Goal: Task Accomplishment & Management: Complete application form

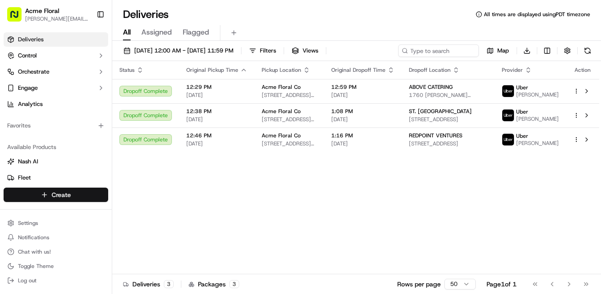
click at [87, 194] on html "Acme Floral [PERSON_NAME][EMAIL_ADDRESS][DOMAIN_NAME] Toggle Sidebar Deliveries…" at bounding box center [300, 147] width 601 height 294
click at [148, 213] on link "Delivery" at bounding box center [162, 211] width 100 height 16
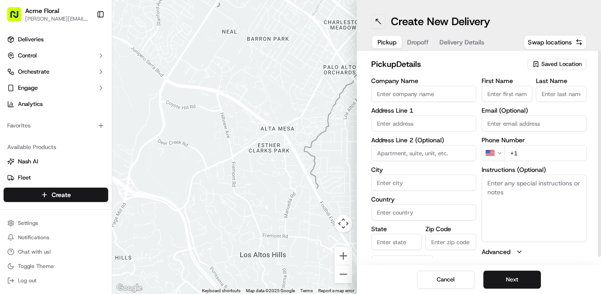
click at [377, 17] on button at bounding box center [378, 21] width 14 height 14
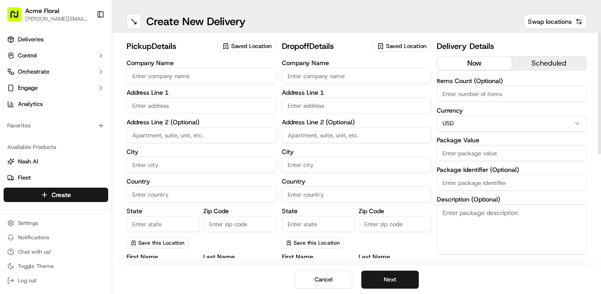
click at [257, 49] on span "Saved Location" at bounding box center [251, 46] width 40 height 8
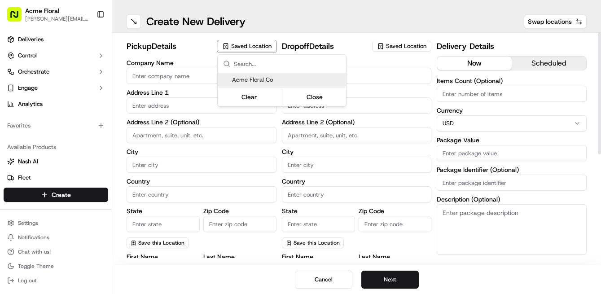
click at [252, 80] on span "Acme Floral Co" at bounding box center [287, 80] width 110 height 8
type input "Acme Floral Co"
type input "[GEOGRAPHIC_DATA]"
type input "US"
type input "CA"
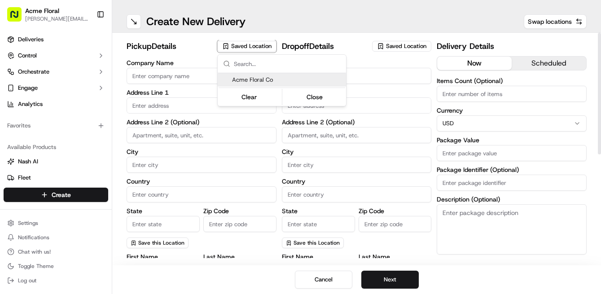
type input "94117"
type input "[PERSON_NAME]"
type input "[EMAIL_ADDRESS][DOMAIN_NAME]"
type input "[PHONE_NUMBER]"
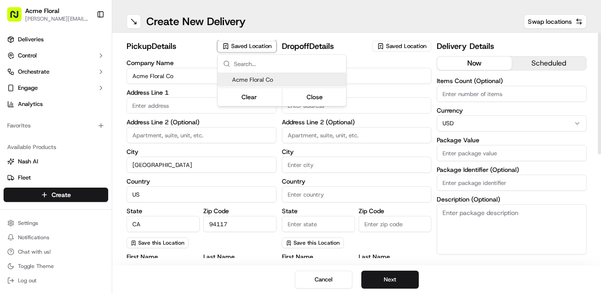
type textarea "Please drive safely and handle floral with care. Call the flower shop with any …"
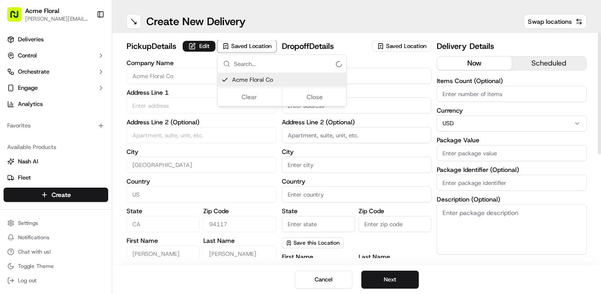
type input "[STREET_ADDRESS][PERSON_NAME]"
click at [373, 109] on html "Acme Floral [PERSON_NAME][EMAIL_ADDRESS][DOMAIN_NAME] Toggle Sidebar Deliveries…" at bounding box center [300, 147] width 601 height 294
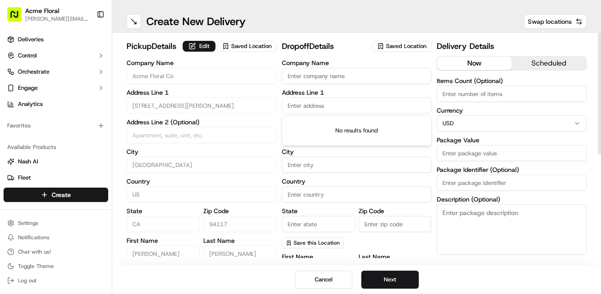
paste input "[STREET_ADDRESS]"
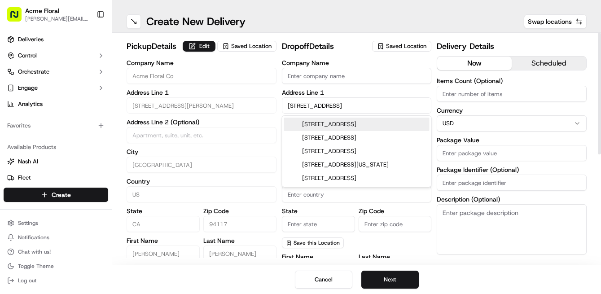
click at [374, 120] on div "[STREET_ADDRESS]" at bounding box center [356, 124] width 145 height 13
type input "[STREET_ADDRESS]"
type input "[GEOGRAPHIC_DATA]"
type input "CA"
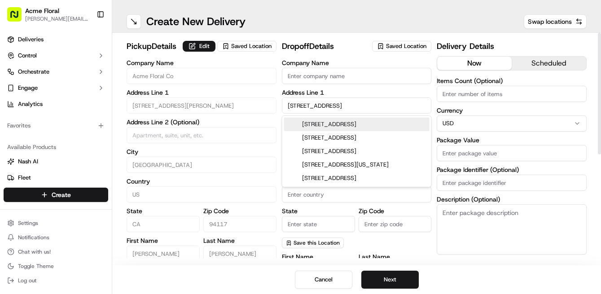
type input "94402"
type input "[STREET_ADDRESS]"
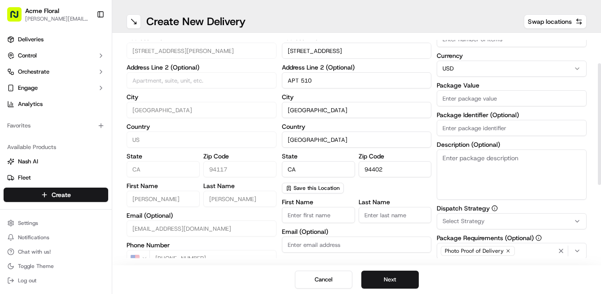
scroll to position [57, 0]
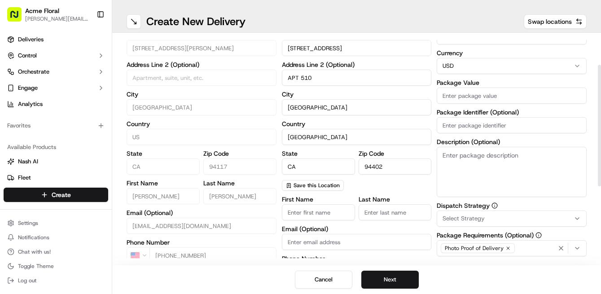
type input "APT 510"
type input "AUSTIN & [PERSON_NAME]"
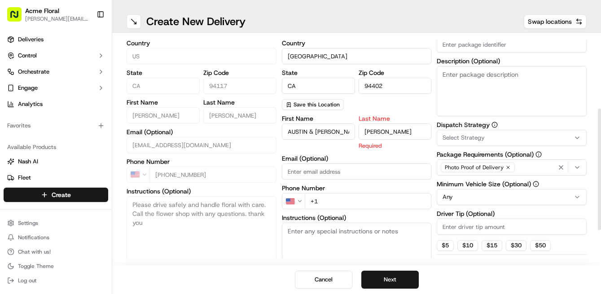
scroll to position [146, 0]
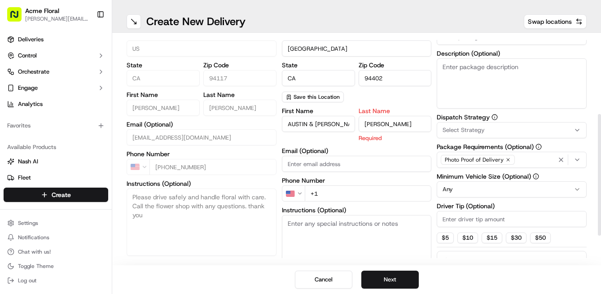
type input "[PERSON_NAME]"
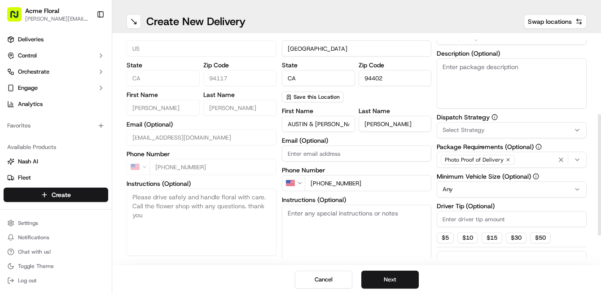
type input "[PHONE_NUMBER]"
click at [335, 235] on textarea "Instructions (Optional)" at bounding box center [357, 238] width 150 height 67
paste textarea "There is a door code to enter the lobby: 3736# and then our unit #510 is up the…"
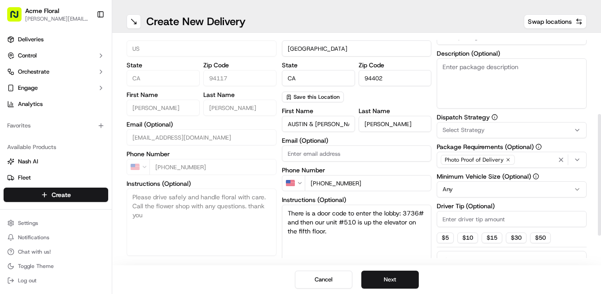
type textarea "There is a door code to enter the lobby: 3736# and then our unit #510 is up the…"
click at [472, 85] on textarea "Description (Optional)" at bounding box center [511, 83] width 150 height 50
paste textarea "There is a door code to enter the lobby: 3736# and then our unit #510 is up the…"
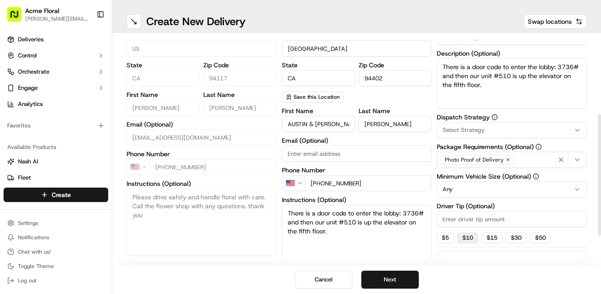
type textarea "There is a door code to enter the lobby: 3736# and then our unit #510 is up the…"
click at [470, 237] on button "$ 10" at bounding box center [467, 237] width 21 height 11
type input "10"
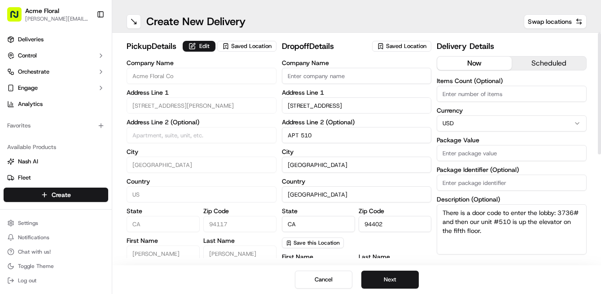
scroll to position [0, 0]
click at [458, 154] on input "Package Value" at bounding box center [511, 153] width 150 height 16
type input "575"
click at [435, 173] on div "pickup Details Edit Saved Location Company Name Acme Floral Co Address Line 1 […" at bounding box center [356, 248] width 460 height 417
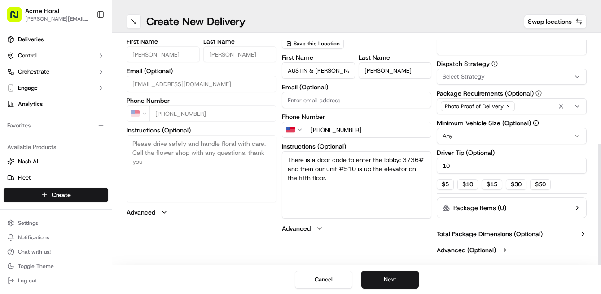
scroll to position [199, 0]
click at [393, 276] on button "Next" at bounding box center [389, 279] width 57 height 18
click at [393, 276] on button "Submit" at bounding box center [389, 279] width 57 height 18
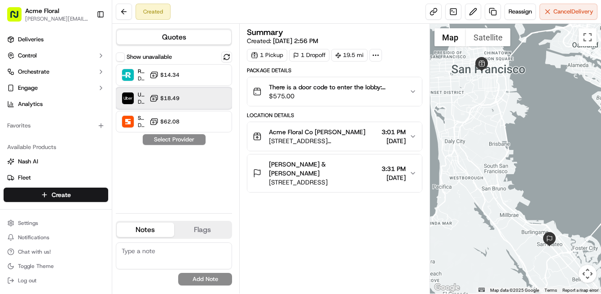
click at [189, 95] on div "Uber Dropoff ETA 57 minutes $18.49" at bounding box center [174, 98] width 116 height 22
click at [171, 138] on button "Assign Provider" at bounding box center [174, 139] width 64 height 11
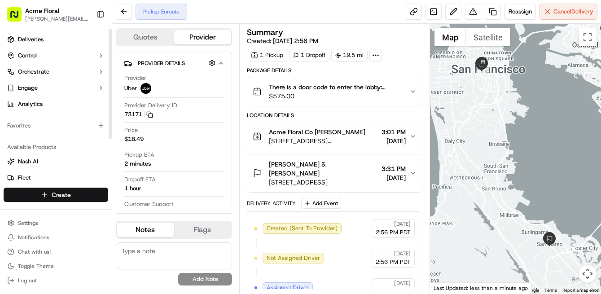
click at [65, 196] on html "Acme Floral [PERSON_NAME][EMAIL_ADDRESS][DOMAIN_NAME] Toggle Sidebar Deliveries…" at bounding box center [300, 147] width 601 height 294
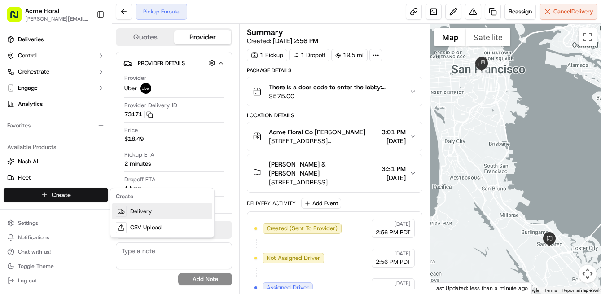
click at [139, 209] on link "Delivery" at bounding box center [162, 211] width 100 height 16
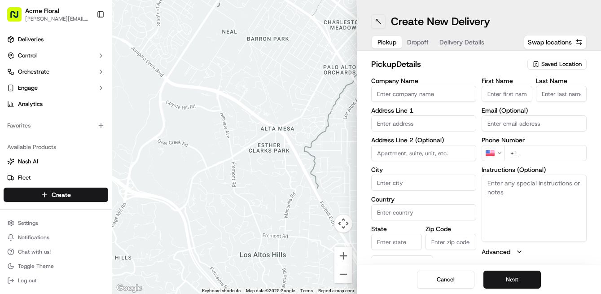
click at [378, 19] on button at bounding box center [378, 21] width 14 height 14
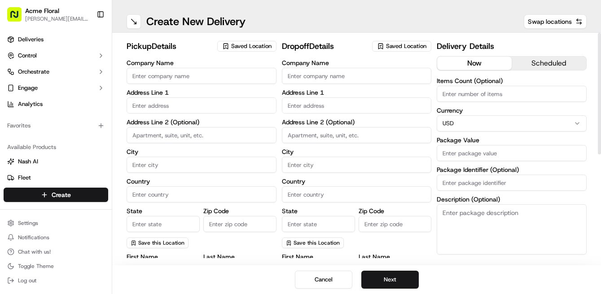
click at [245, 48] on span "Saved Location" at bounding box center [251, 46] width 40 height 8
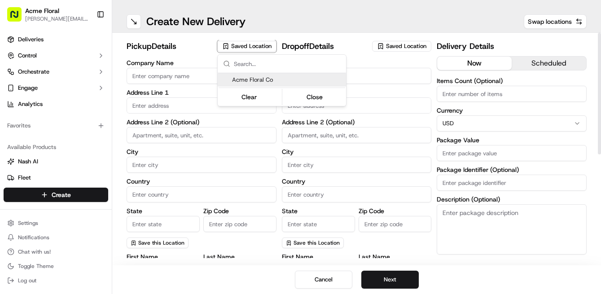
click at [254, 79] on span "Acme Floral Co" at bounding box center [287, 80] width 110 height 8
type input "Acme Floral Co"
type input "[GEOGRAPHIC_DATA]"
type input "US"
type input "CA"
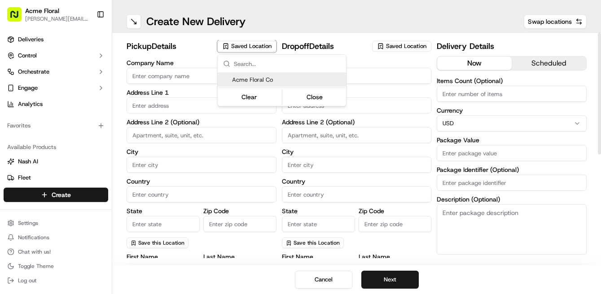
type input "94117"
type input "[PERSON_NAME]"
type input "[EMAIL_ADDRESS][DOMAIN_NAME]"
type input "[PHONE_NUMBER]"
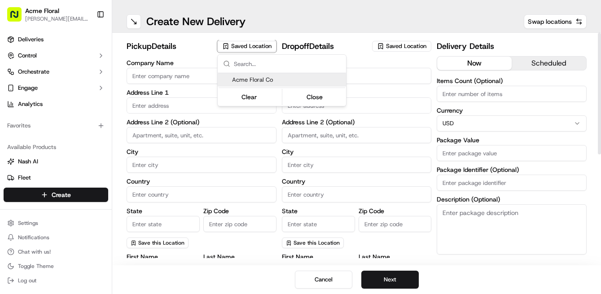
type textarea "Please drive safely and handle floral with care. Call the flower shop with any …"
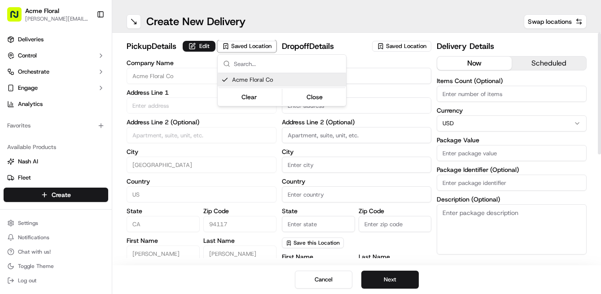
type input "[STREET_ADDRESS][PERSON_NAME]"
click at [383, 75] on html "Acme Floral [PERSON_NAME][EMAIL_ADDRESS][DOMAIN_NAME] Toggle Sidebar Deliveries…" at bounding box center [300, 147] width 601 height 294
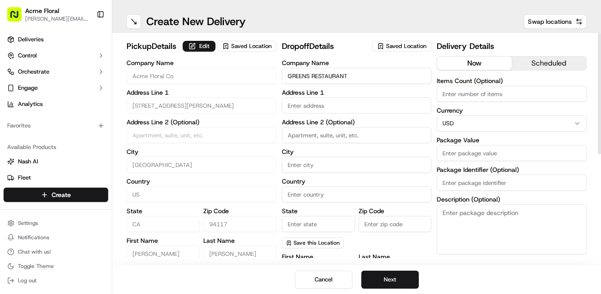
type input "GREENS RESTAURANT"
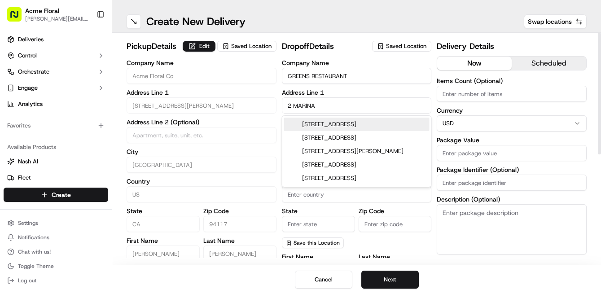
click at [378, 123] on div "[STREET_ADDRESS]" at bounding box center [356, 124] width 145 height 13
type input "[STREET_ADDRESS]"
type input "[GEOGRAPHIC_DATA]"
type input "CA"
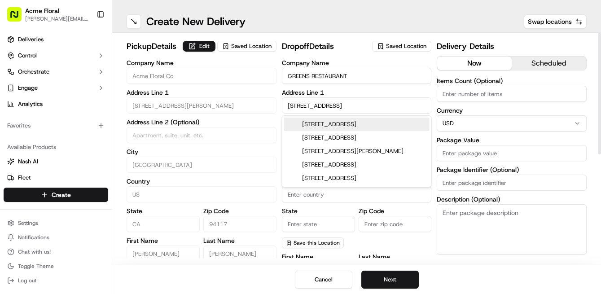
type input "94123"
type input "[STREET_ADDRESS]"
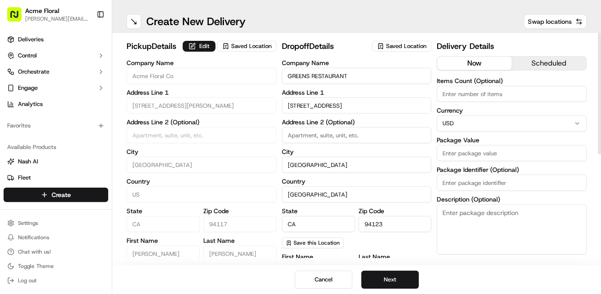
paste input "[PERSON_NAME]"
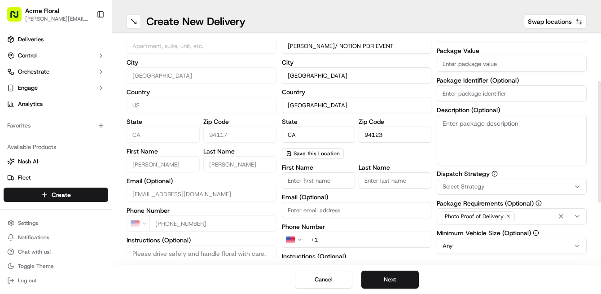
scroll to position [96, 0]
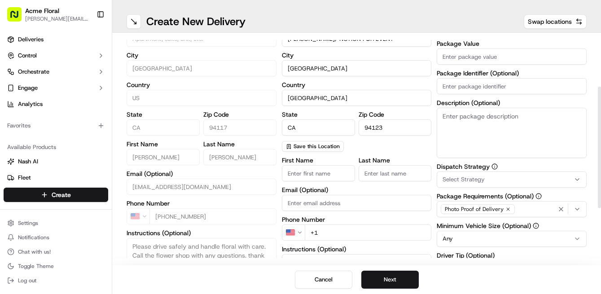
type input "[PERSON_NAME]/ NOTION PDR EVENT"
paste input "[PERSON_NAME]"
type input "[PERSON_NAME]"
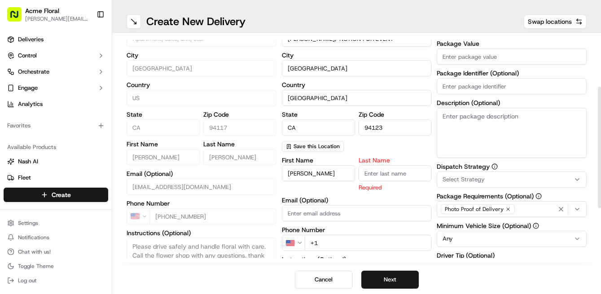
paste input "[PERSON_NAME]"
type input "[PERSON_NAME]"
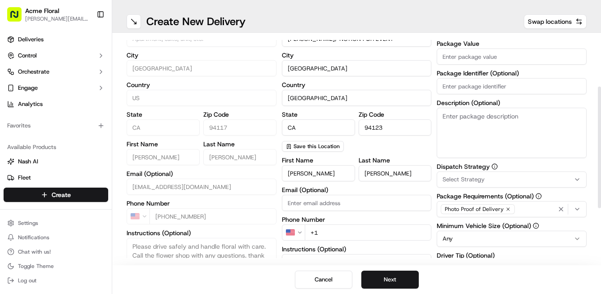
paste input "[PHONE_NUMBER]"
type input "[PHONE_NUMBER]"
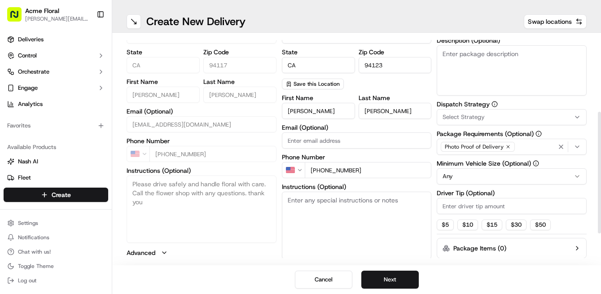
scroll to position [167, 0]
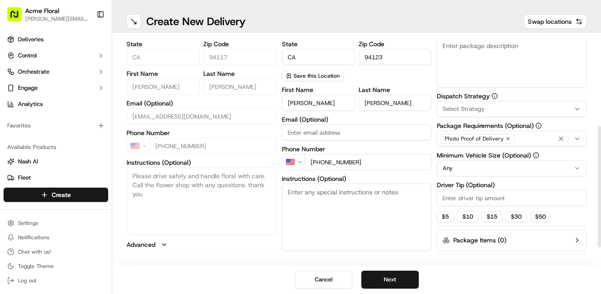
click at [328, 213] on textarea "Instructions (Optional)" at bounding box center [357, 216] width 150 height 67
click at [354, 189] on textarea "DELIVER TO HOSTESS STAND" at bounding box center [357, 216] width 150 height 67
type textarea "DELIVER TO HOSTESS STAND"
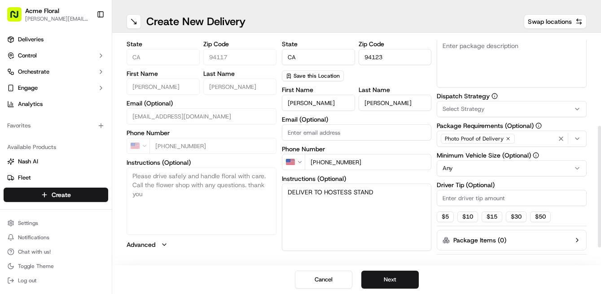
click at [487, 61] on textarea "Description (Optional)" at bounding box center [511, 62] width 150 height 50
paste textarea "DELIVER TO HOSTESS STAND"
type textarea "DELIVER TO HOSTESS STAND"
click at [468, 110] on span "Select Strategy" at bounding box center [463, 109] width 42 height 8
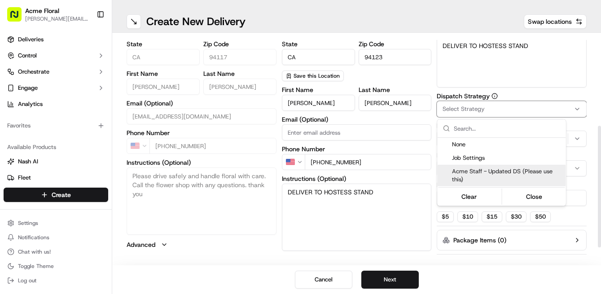
click at [466, 172] on span "Acme Staff - Updated DS (Please use this)" at bounding box center [507, 175] width 110 height 16
click at [444, 218] on html "Acme Floral [PERSON_NAME][EMAIL_ADDRESS][DOMAIN_NAME] Toggle Sidebar Deliveries…" at bounding box center [300, 147] width 601 height 294
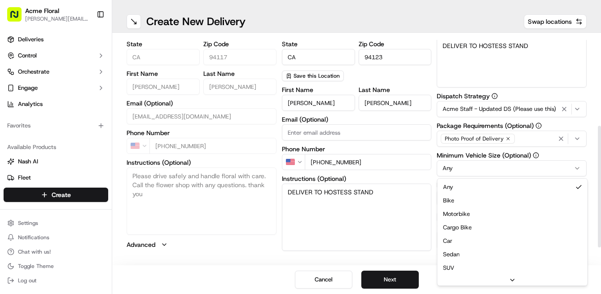
click at [462, 166] on html "Acme Floral [PERSON_NAME][EMAIL_ADDRESS][DOMAIN_NAME] Toggle Sidebar Deliveries…" at bounding box center [300, 147] width 601 height 294
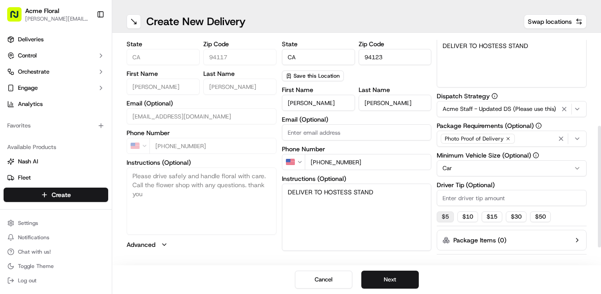
click at [442, 213] on button "$ 5" at bounding box center [444, 216] width 17 height 11
type input "5"
click at [431, 221] on textarea "DELIVER TO HOSTESS STAND" at bounding box center [357, 216] width 150 height 67
click at [434, 222] on div "pickup Details Edit Saved Location Company Name Acme Floral Co Address Line 1 […" at bounding box center [356, 81] width 460 height 417
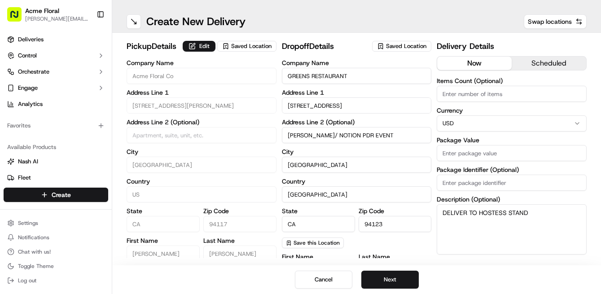
scroll to position [0, 0]
click at [466, 153] on input "Package Value" at bounding box center [511, 153] width 150 height 16
type input "1200.00"
click at [433, 180] on div "pickup Details Edit Saved Location Company Name Acme Floral Co Address Line 1 […" at bounding box center [356, 248] width 460 height 417
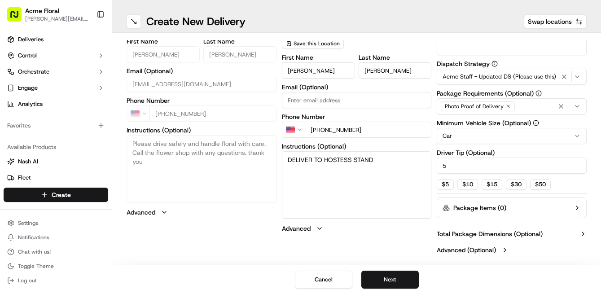
scroll to position [199, 0]
click at [399, 279] on button "Next" at bounding box center [389, 279] width 57 height 18
click at [399, 279] on button "Submit" at bounding box center [389, 279] width 57 height 18
